Goal: Task Accomplishment & Management: Manage account settings

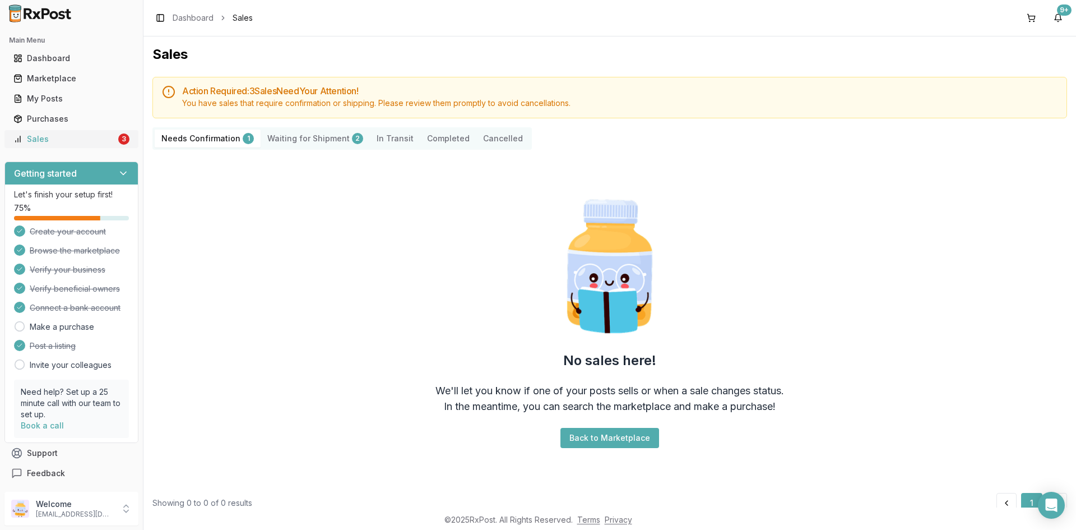
click at [81, 141] on div "Sales" at bounding box center [64, 138] width 103 height 11
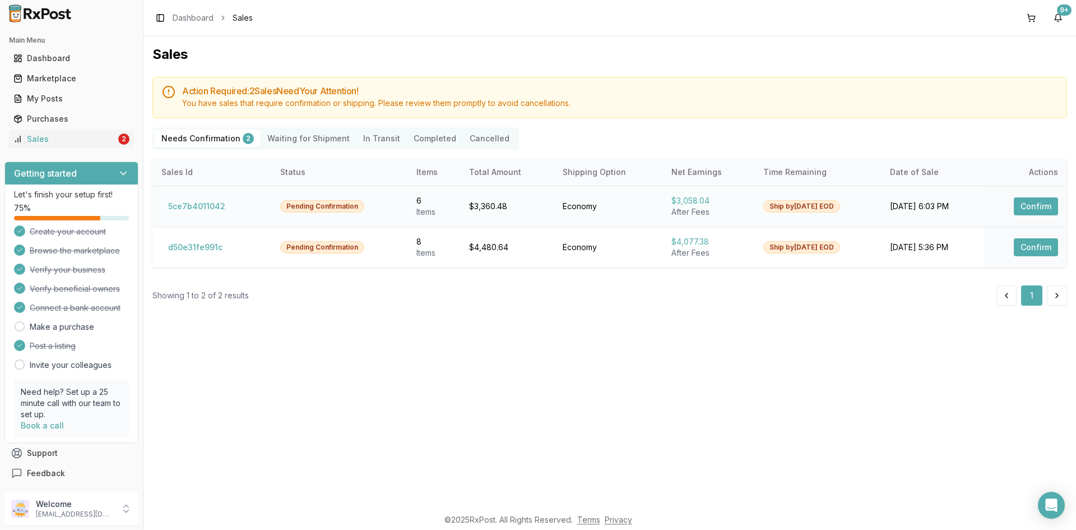
click at [1028, 205] on button "Confirm" at bounding box center [1036, 206] width 44 height 18
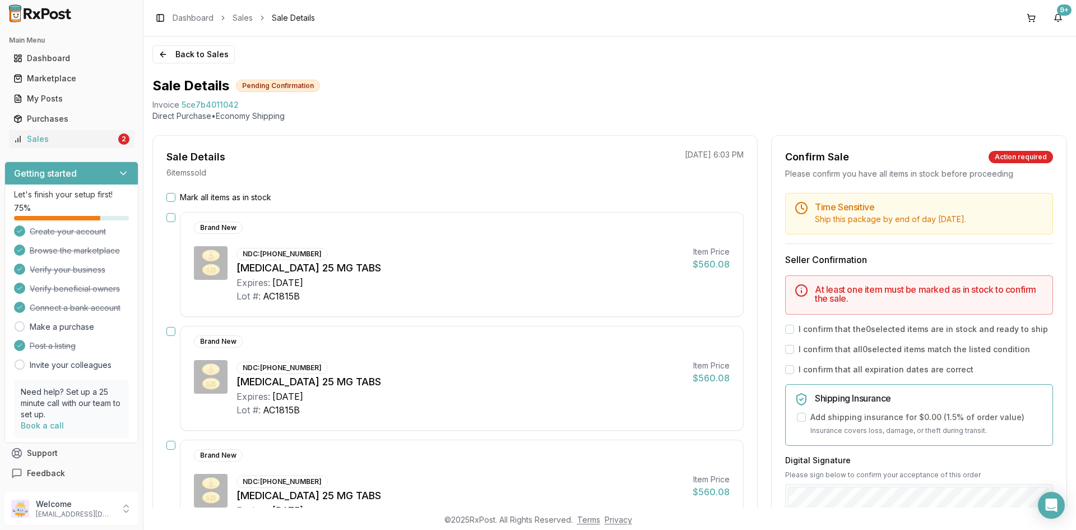
click at [173, 197] on button "Mark all items as in stock" at bounding box center [170, 197] width 9 height 9
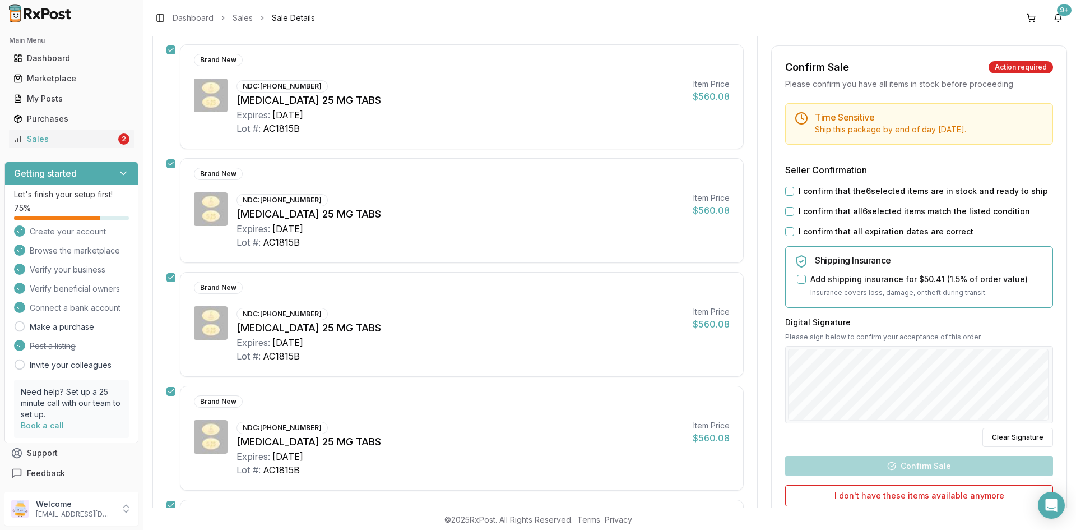
scroll to position [168, 0]
click at [787, 196] on button "I confirm that the 6 selected items are in stock and ready to ship" at bounding box center [789, 191] width 9 height 9
click at [787, 216] on button "I confirm that all 6 selected items match the listed condition" at bounding box center [789, 211] width 9 height 9
click at [786, 236] on button "I confirm that all expiration dates are correct" at bounding box center [789, 231] width 9 height 9
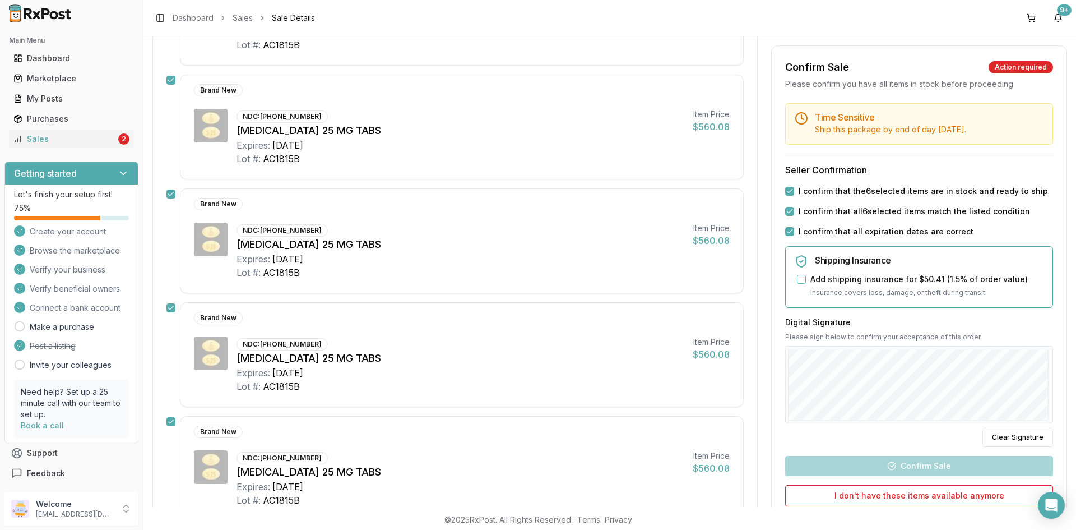
scroll to position [504, 0]
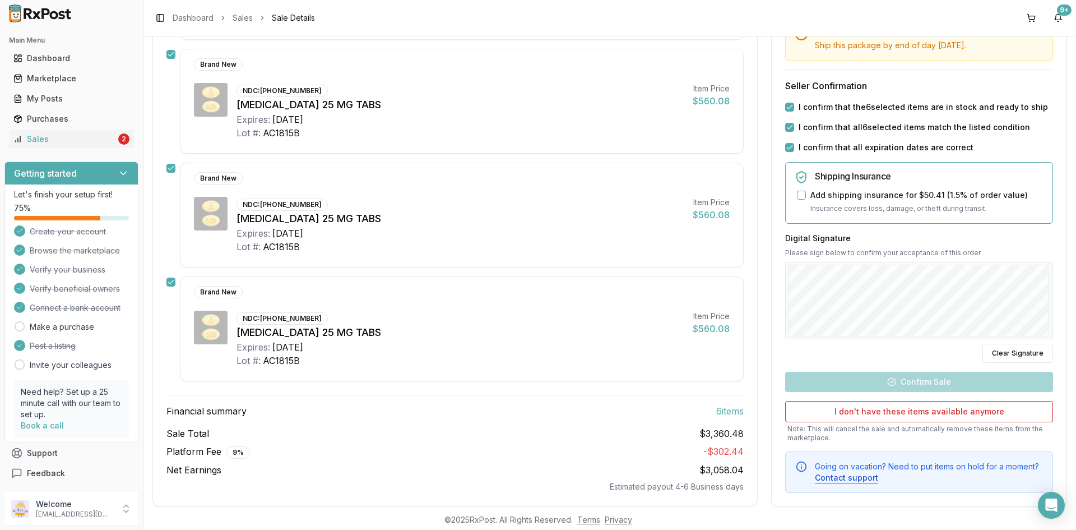
click at [820, 347] on div "Digital Signature Please sign below to confirm your acceptance of this order Cl…" at bounding box center [919, 297] width 268 height 130
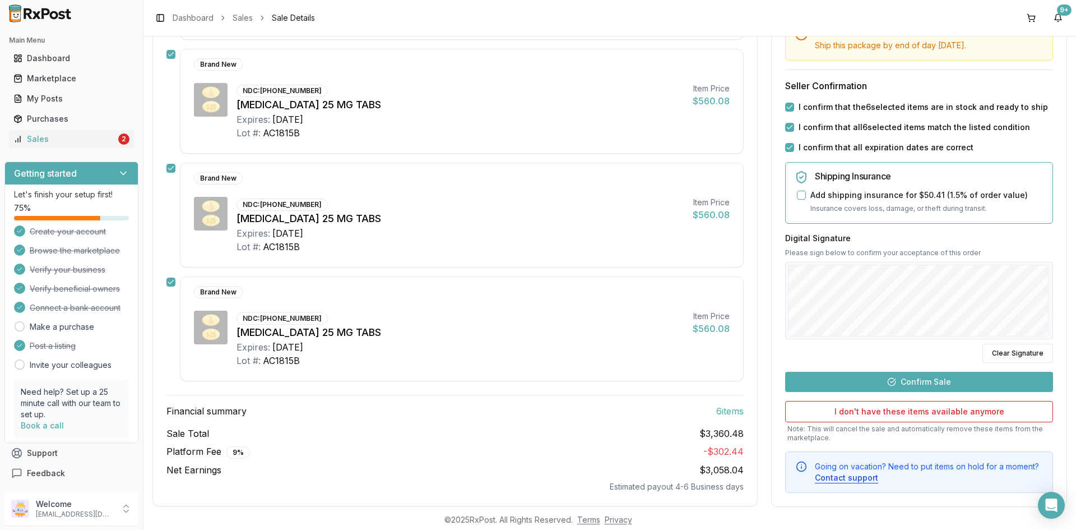
click at [929, 378] on button "Confirm Sale" at bounding box center [919, 381] width 268 height 20
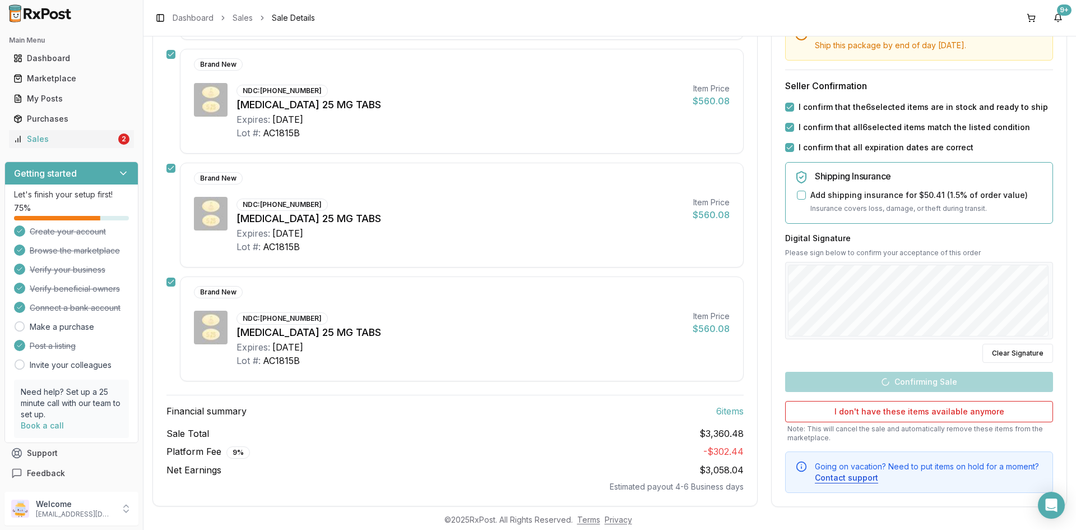
scroll to position [501, 0]
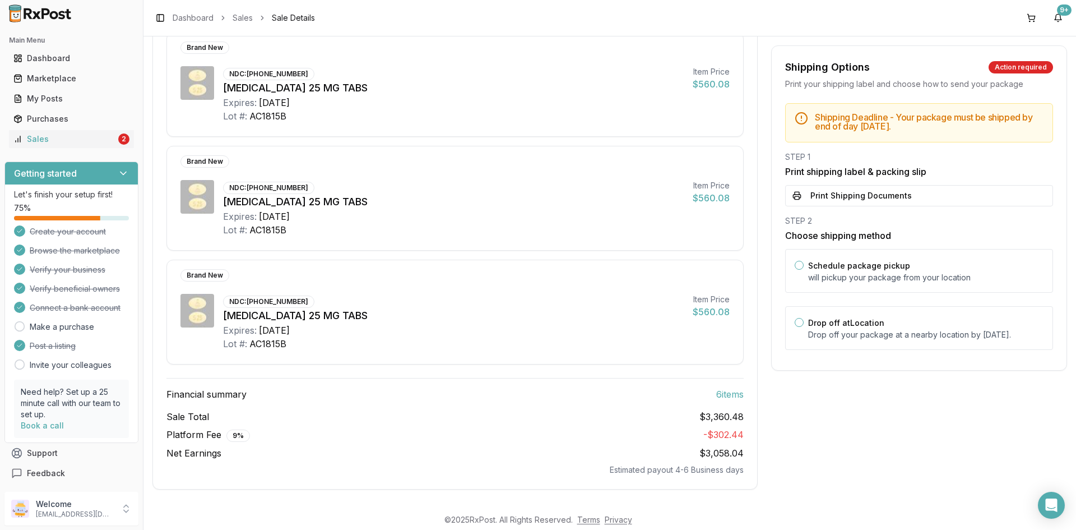
click at [813, 198] on button "Print Shipping Documents" at bounding box center [919, 195] width 268 height 21
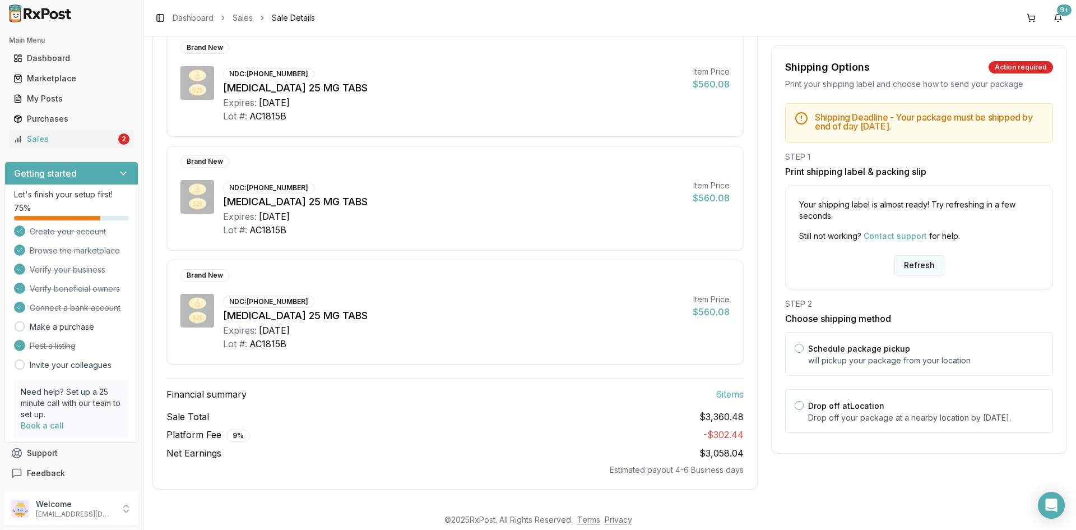
click at [914, 263] on button "Refresh" at bounding box center [919, 265] width 50 height 20
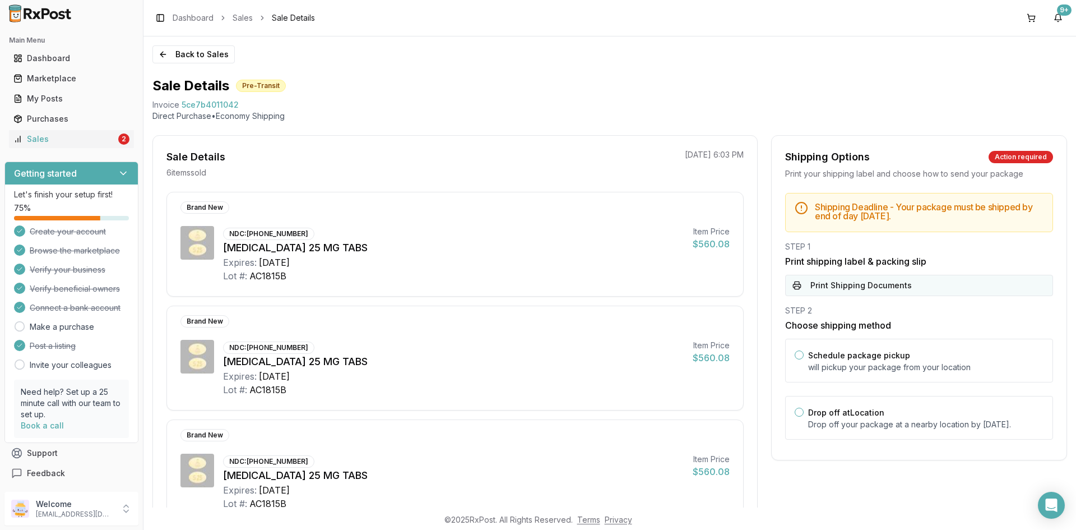
click at [817, 290] on button "Print Shipping Documents" at bounding box center [919, 285] width 268 height 21
click at [69, 139] on div "Sales" at bounding box center [64, 138] width 103 height 11
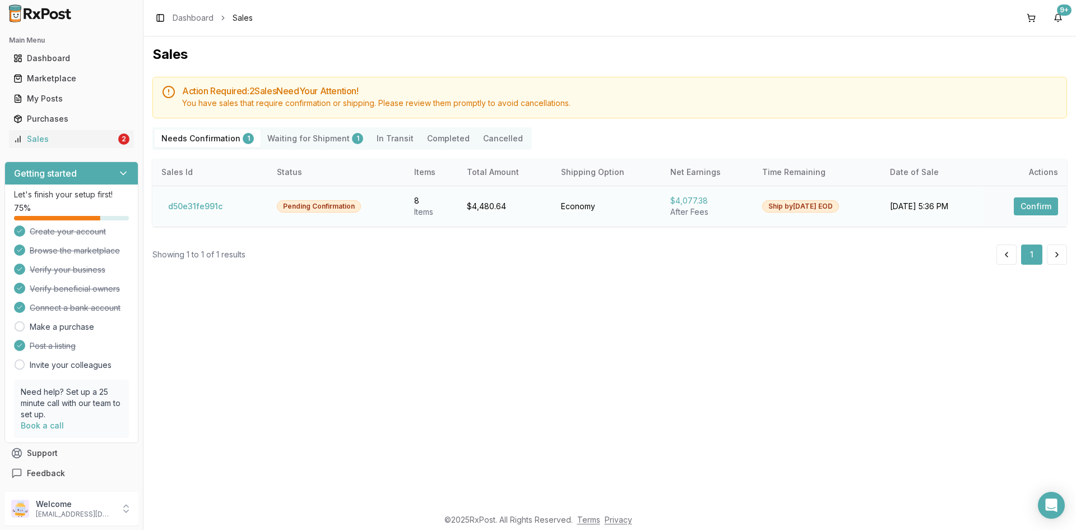
click at [1029, 208] on button "Confirm" at bounding box center [1036, 206] width 44 height 18
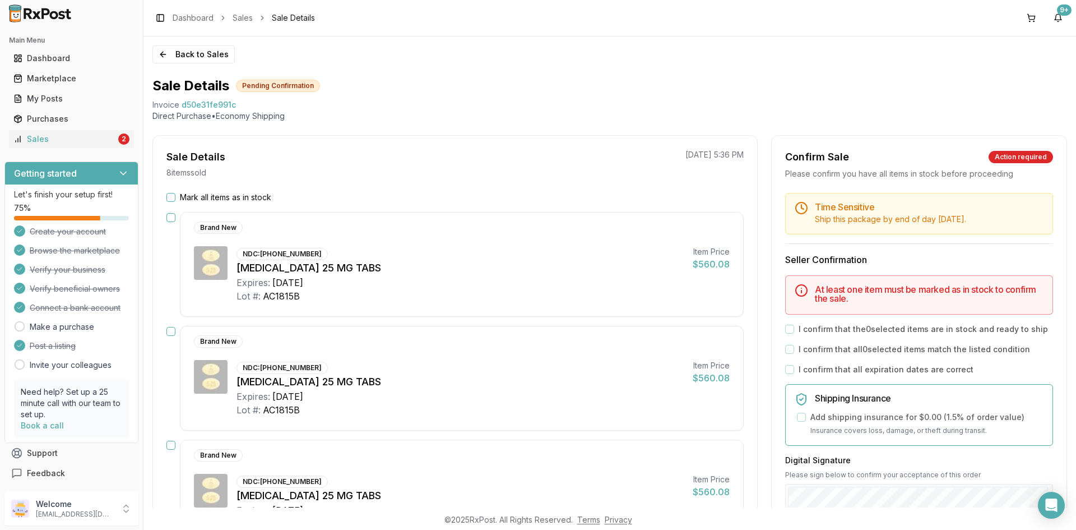
click at [171, 194] on button "Mark all items as in stock" at bounding box center [170, 197] width 9 height 9
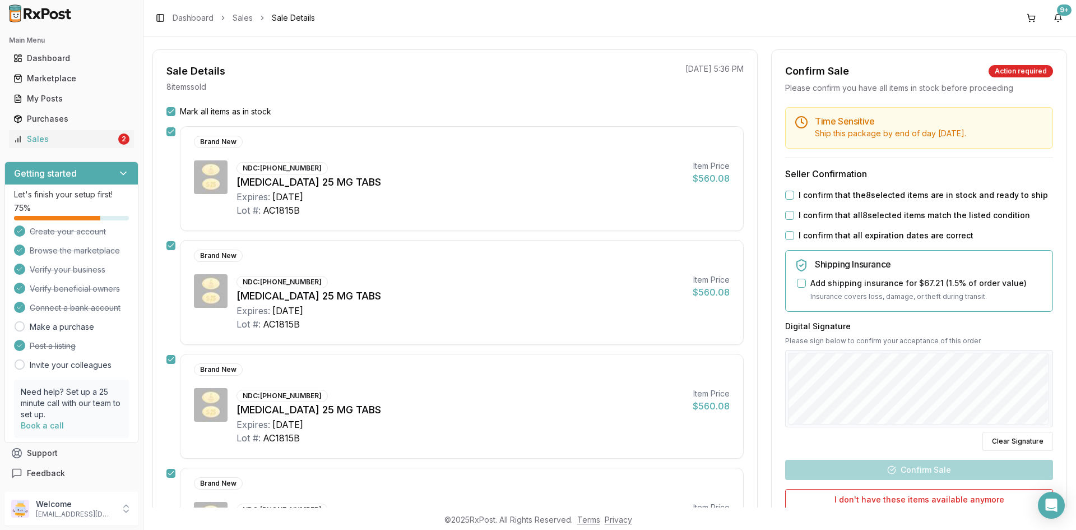
scroll to position [168, 0]
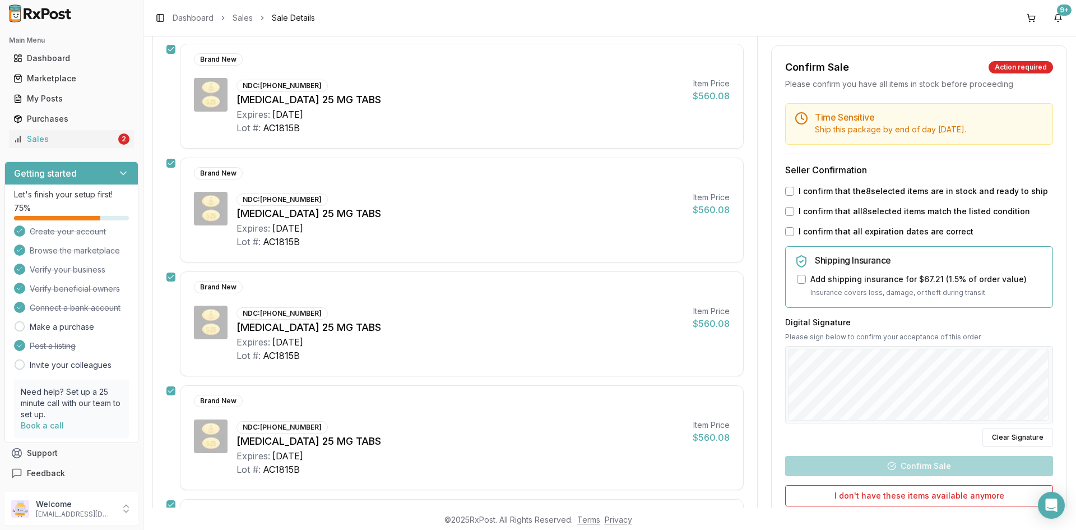
click at [787, 196] on button "I confirm that the 8 selected items are in stock and ready to ship" at bounding box center [789, 191] width 9 height 9
click at [787, 216] on button "I confirm that all 8 selected items match the listed condition" at bounding box center [789, 211] width 9 height 9
click at [786, 236] on button "I confirm that all expiration dates are correct" at bounding box center [789, 231] width 9 height 9
click at [1064, 367] on div "Back to Sales Sale Details Pending Confirmation Invoice d50e31fe991c Direct Pur…" at bounding box center [609, 271] width 933 height 471
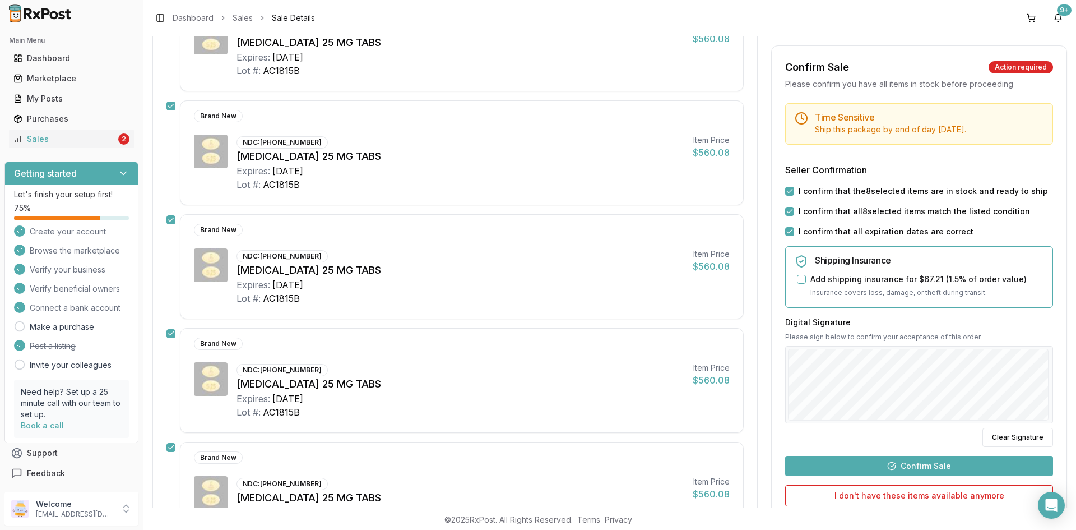
scroll to position [729, 0]
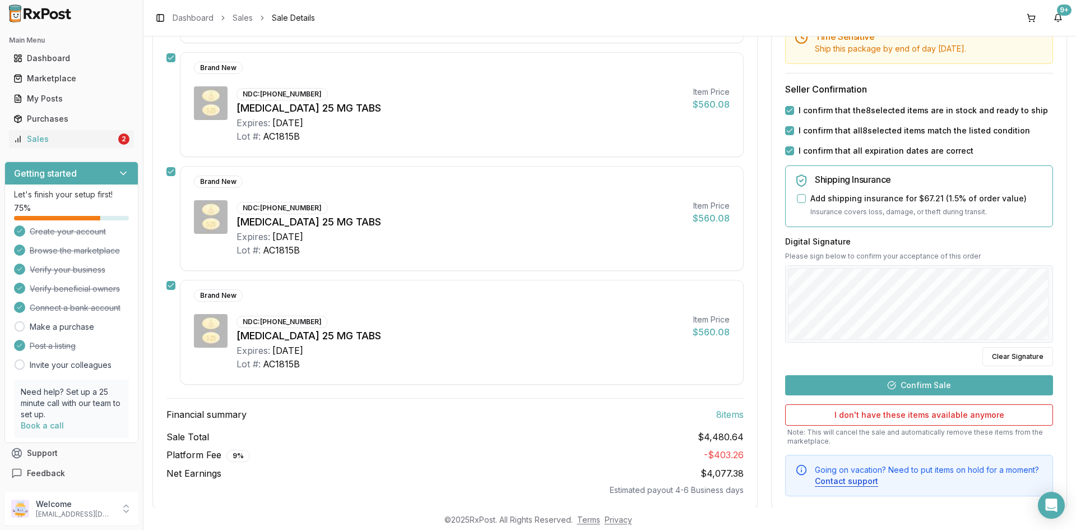
click at [908, 388] on button "Confirm Sale" at bounding box center [919, 384] width 268 height 20
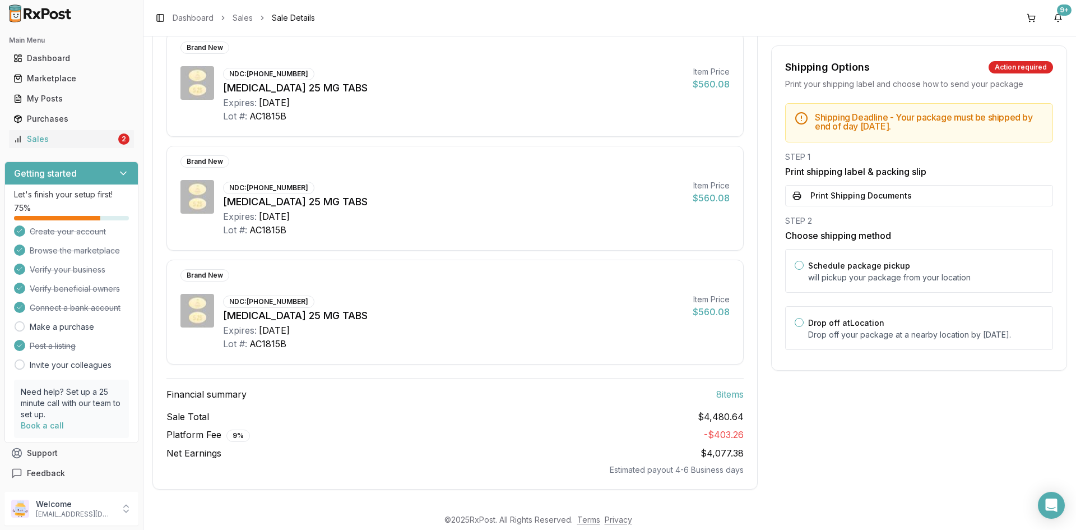
click at [896, 198] on button "Print Shipping Documents" at bounding box center [919, 195] width 268 height 21
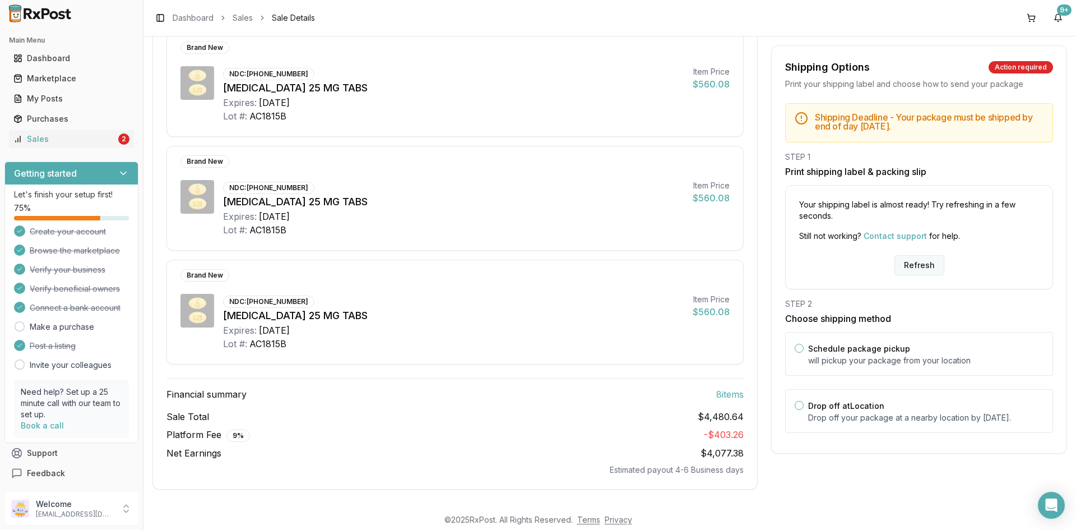
click at [917, 263] on button "Refresh" at bounding box center [919, 265] width 50 height 20
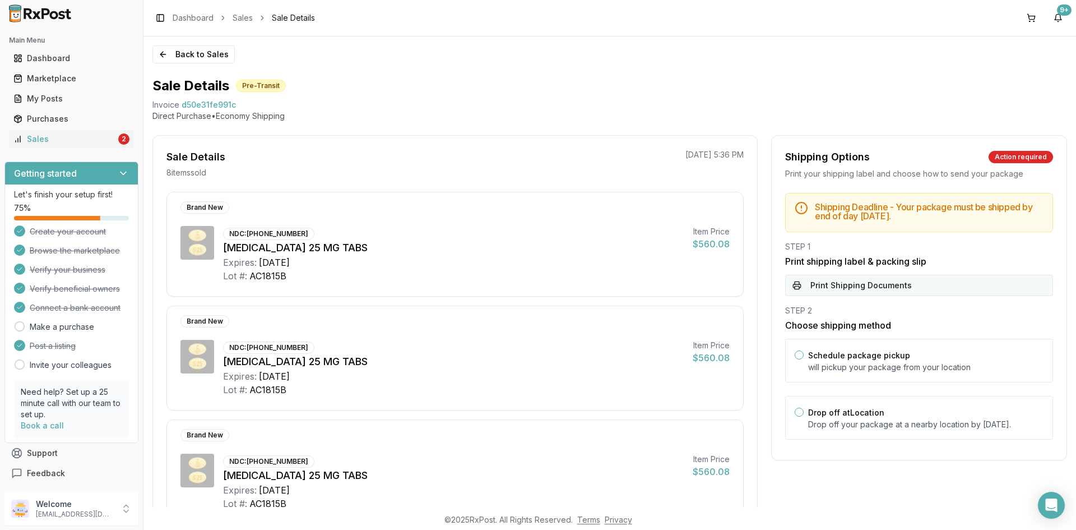
click at [897, 289] on button "Print Shipping Documents" at bounding box center [919, 285] width 268 height 21
click at [77, 146] on link "Sales 2" at bounding box center [71, 139] width 125 height 20
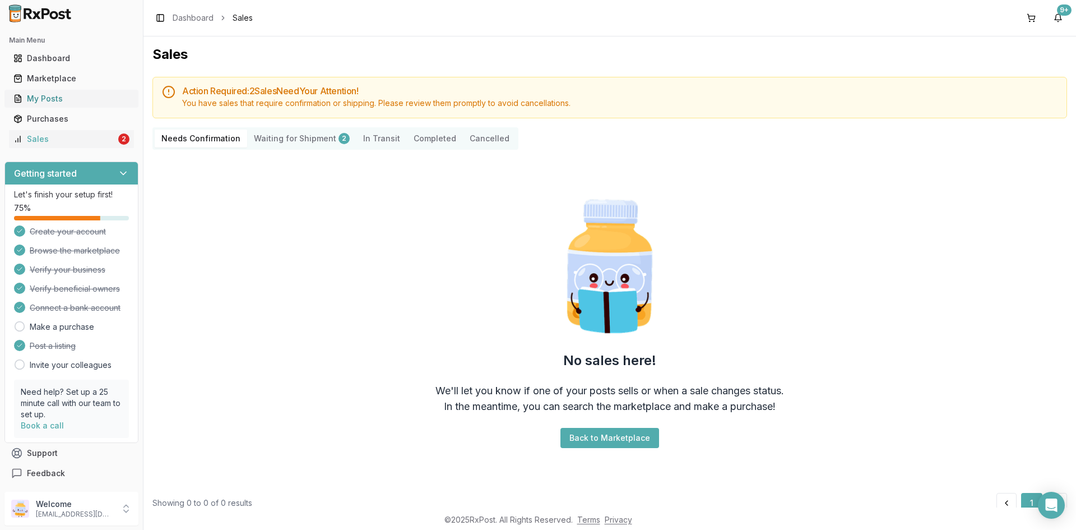
click at [97, 99] on div "My Posts" at bounding box center [71, 98] width 116 height 11
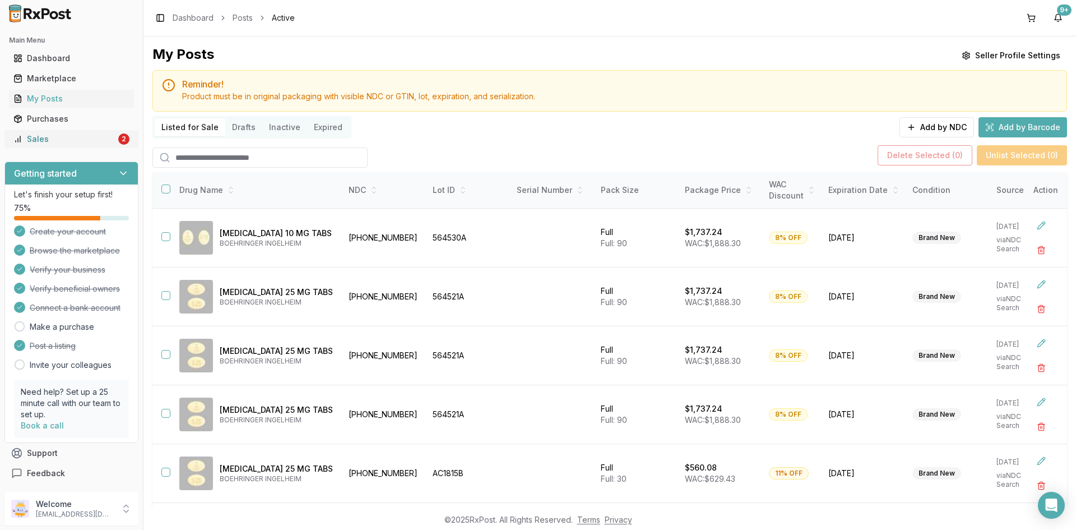
click at [76, 137] on div "Sales" at bounding box center [64, 138] width 103 height 11
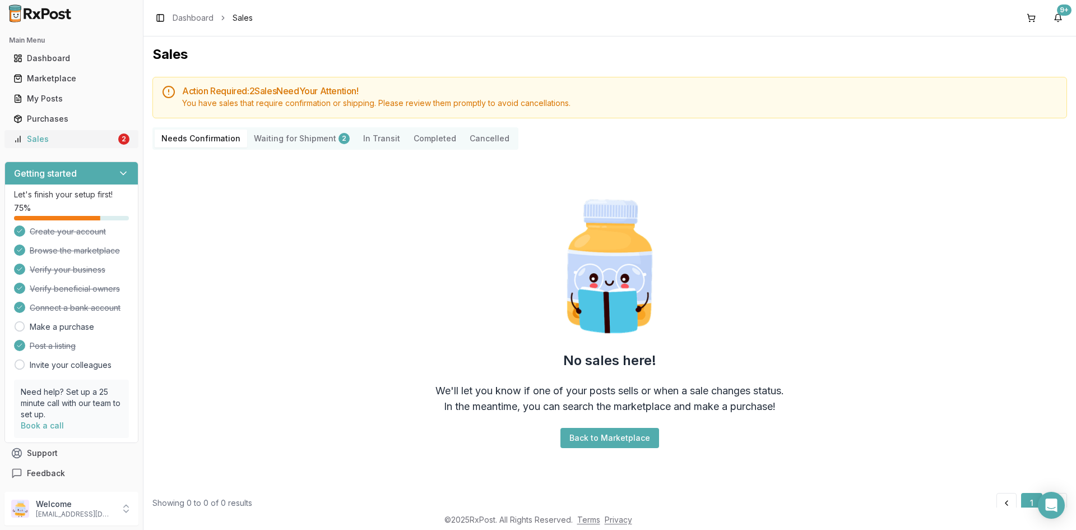
click at [49, 136] on div "Sales" at bounding box center [64, 138] width 103 height 11
click at [289, 139] on Shipment "Waiting for Shipment 2" at bounding box center [301, 138] width 109 height 18
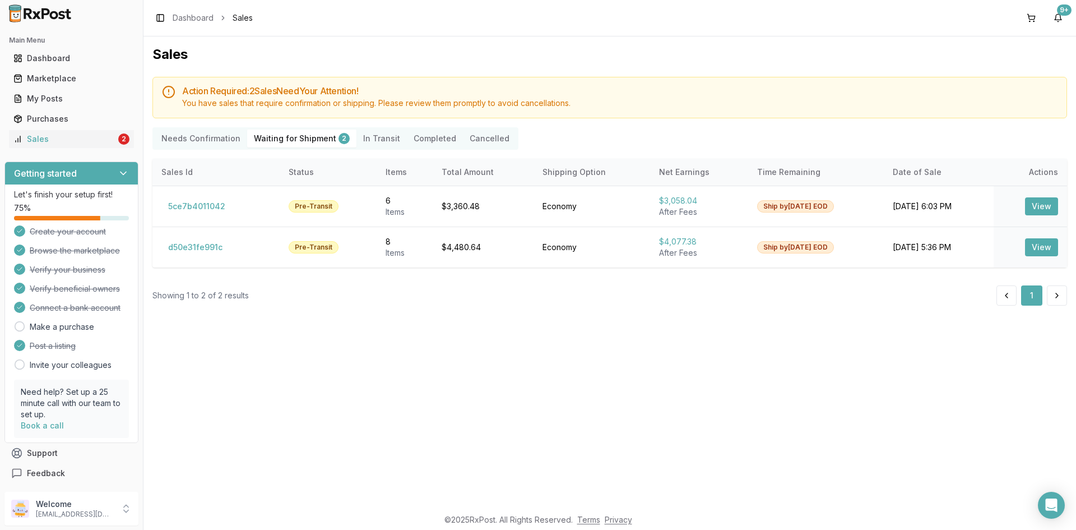
click at [219, 136] on Confirmation "Needs Confirmation" at bounding box center [201, 138] width 92 height 18
